Goal: Check status: Check status

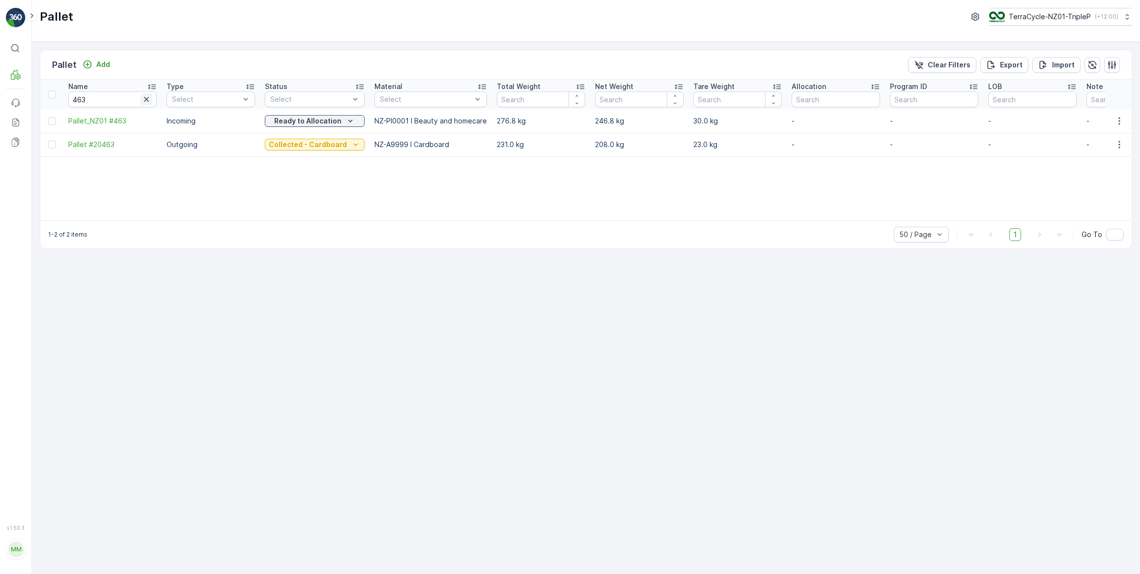
click at [146, 98] on icon "button" at bounding box center [147, 99] width 10 height 10
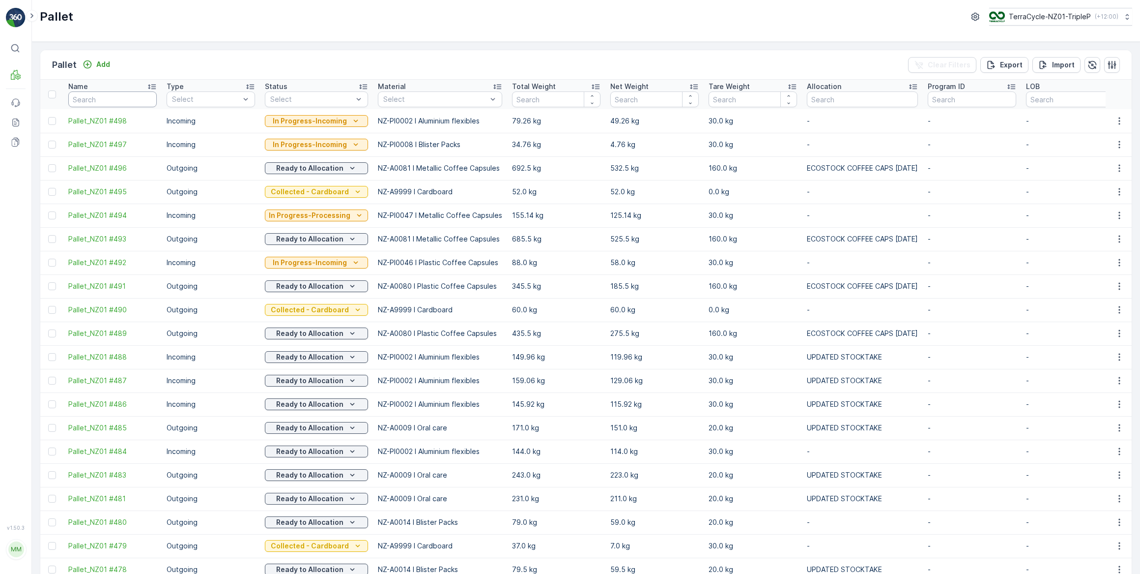
drag, startPoint x: 102, startPoint y: 94, endPoint x: 108, endPoint y: 90, distance: 7.1
click at [107, 91] on input "text" at bounding box center [112, 99] width 88 height 16
type input "355"
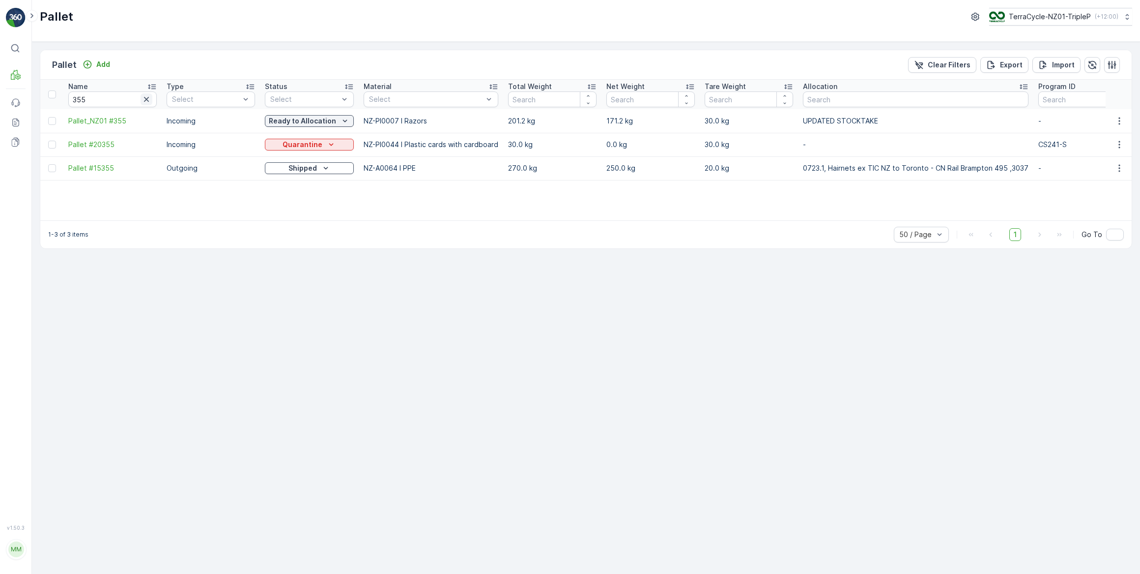
click at [146, 98] on icon "button" at bounding box center [146, 99] width 5 height 5
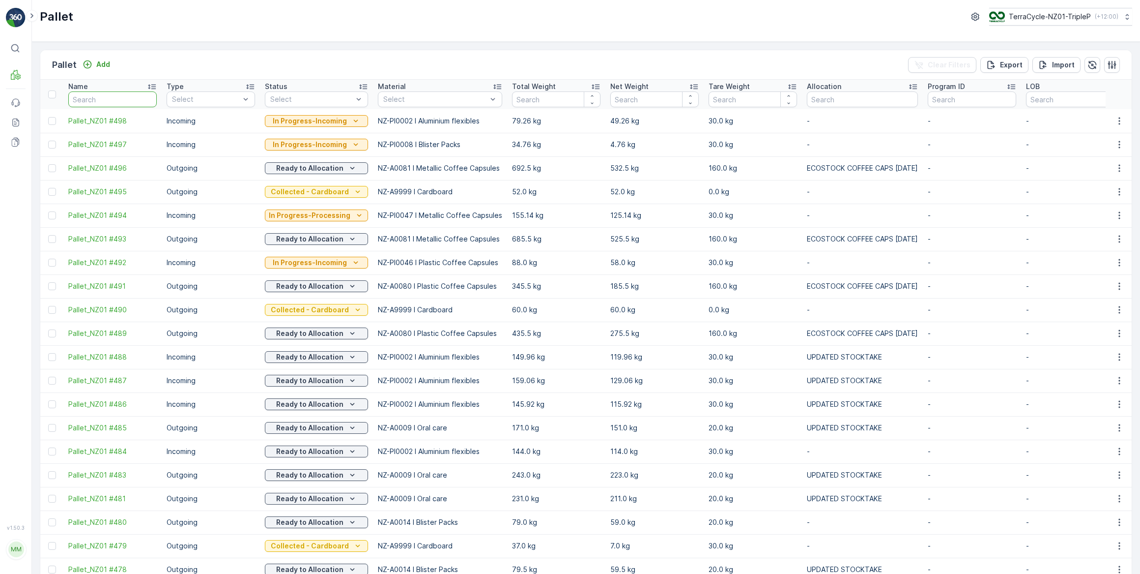
drag, startPoint x: 94, startPoint y: 99, endPoint x: 108, endPoint y: 86, distance: 18.8
click at [98, 96] on input "text" at bounding box center [112, 99] width 88 height 16
type input "463"
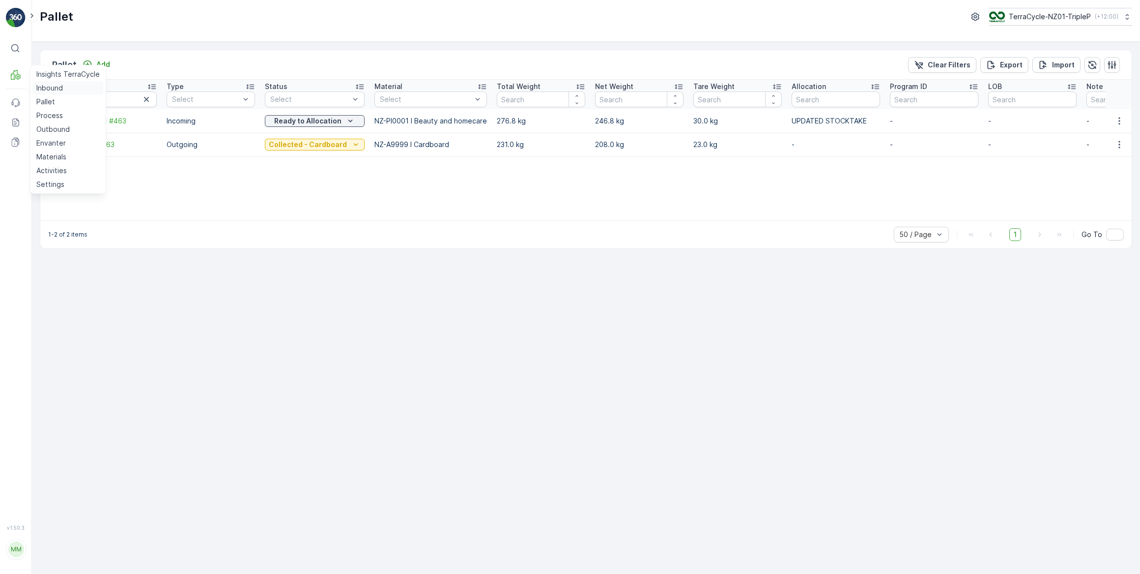
click at [57, 88] on p "Inbound" at bounding box center [49, 88] width 27 height 10
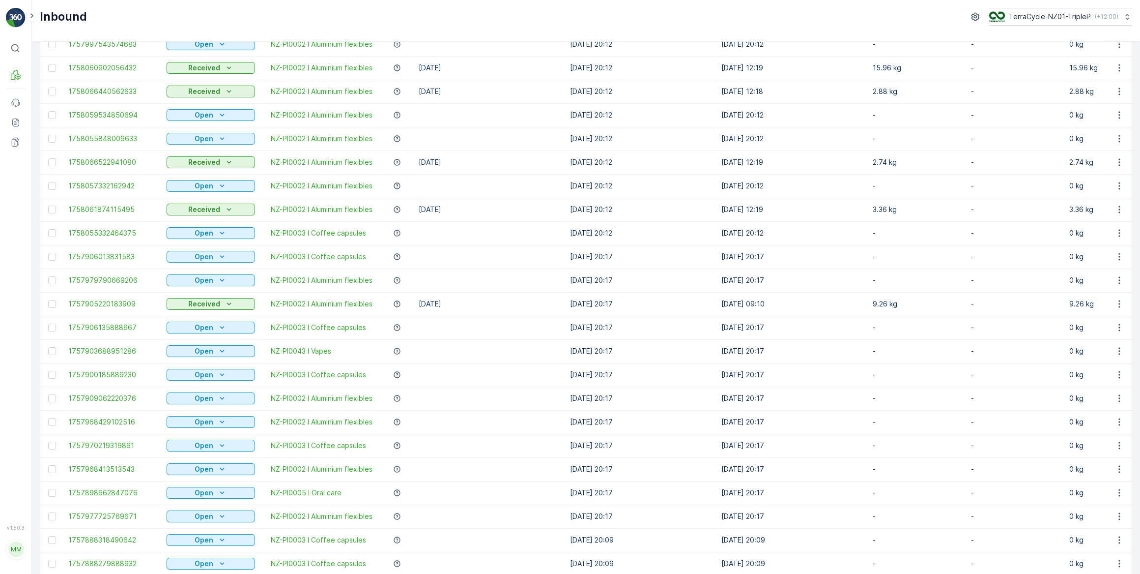
scroll to position [268, 0]
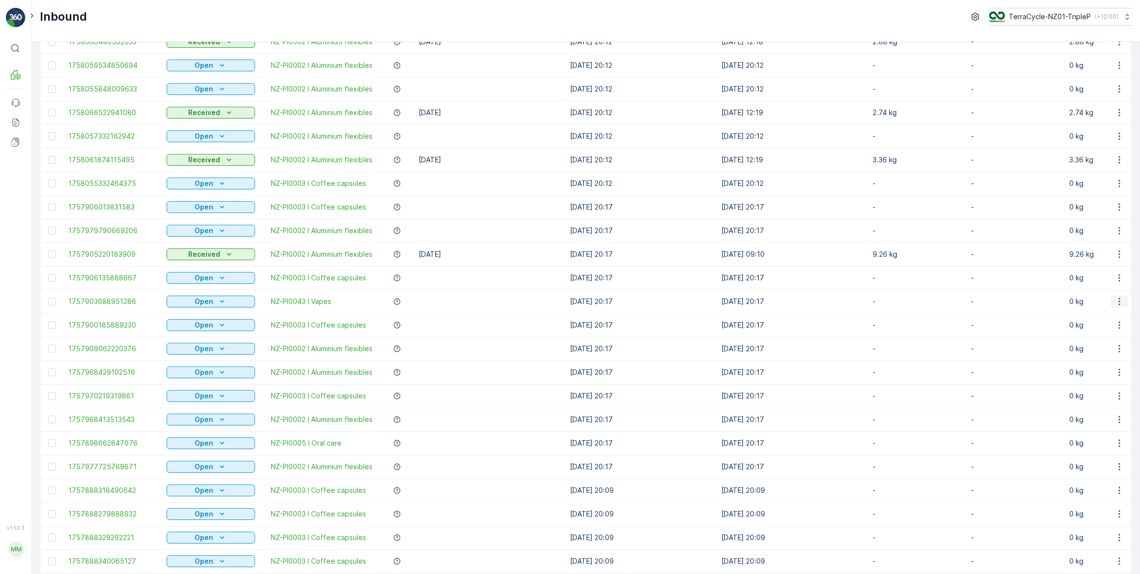
click at [1116, 300] on icon "button" at bounding box center [1120, 301] width 10 height 10
click at [1091, 316] on span "See More Details" at bounding box center [1095, 316] width 57 height 10
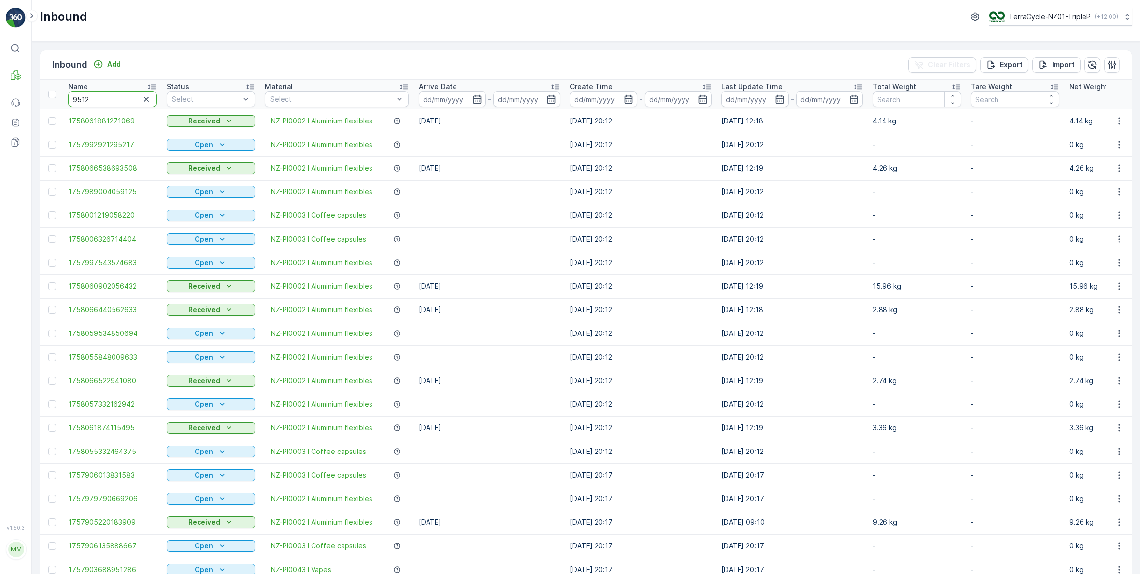
type input "95128"
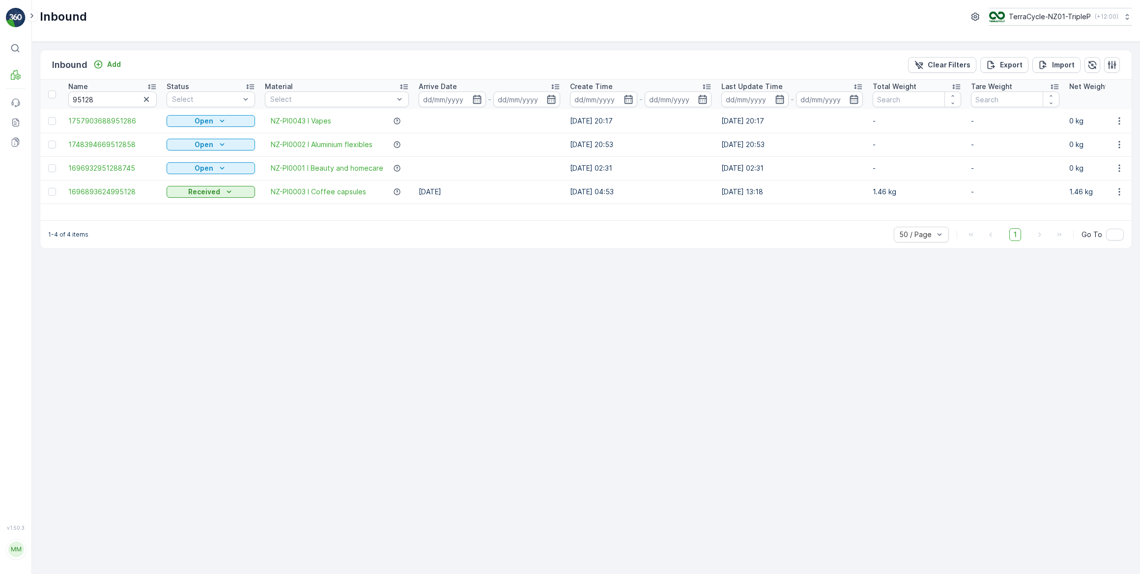
click at [146, 99] on icon "button" at bounding box center [147, 99] width 10 height 10
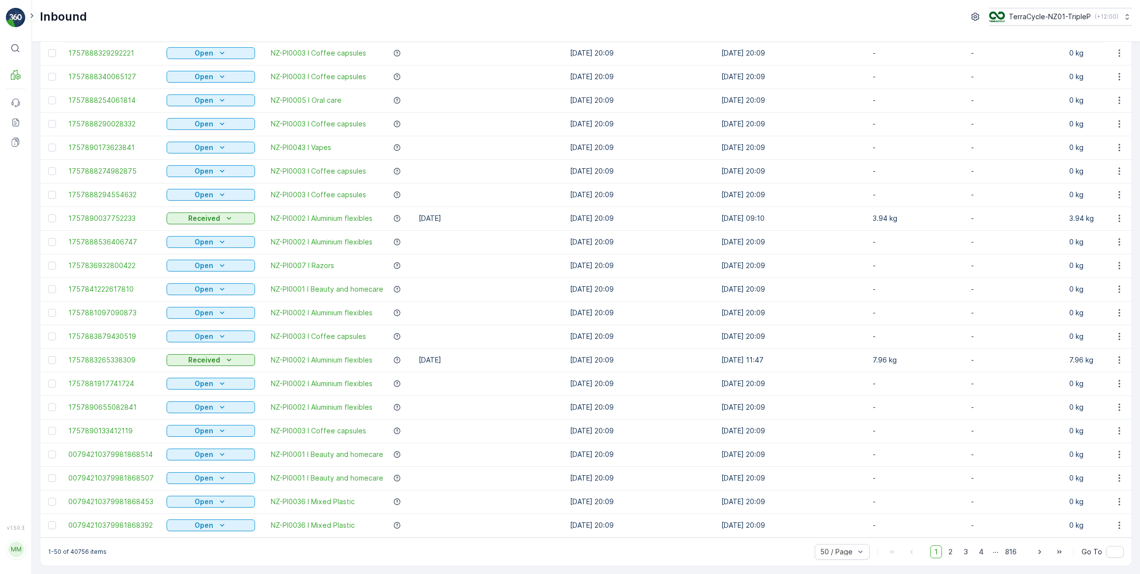
scroll to position [756, 0]
click at [952, 552] on span "2" at bounding box center [950, 551] width 13 height 13
